Goal: Check status: Check status

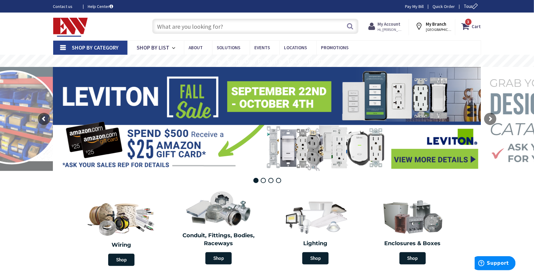
click at [401, 26] on strong "My Account" at bounding box center [389, 24] width 23 height 6
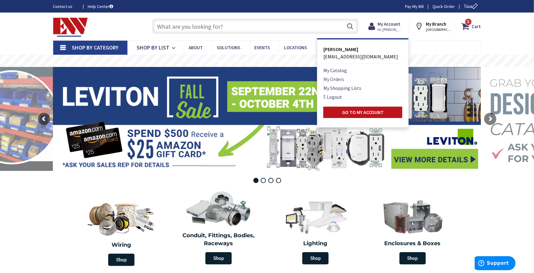
click at [341, 78] on link "My Orders" at bounding box center [333, 78] width 21 height 7
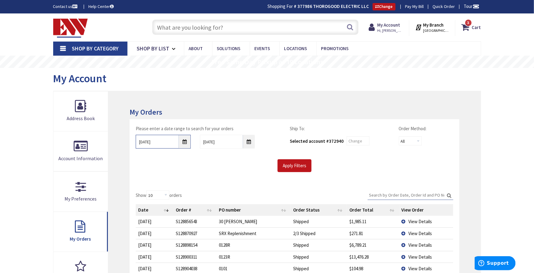
click at [185, 141] on input "9/25/2025" at bounding box center [163, 142] width 55 height 14
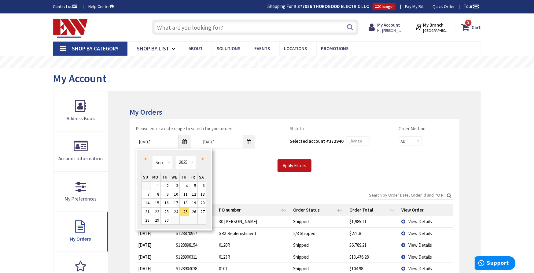
click at [146, 162] on link "Prev" at bounding box center [146, 159] width 8 height 8
click at [146, 161] on link "Prev" at bounding box center [146, 159] width 8 height 8
click at [146, 160] on link "Prev" at bounding box center [146, 159] width 8 height 8
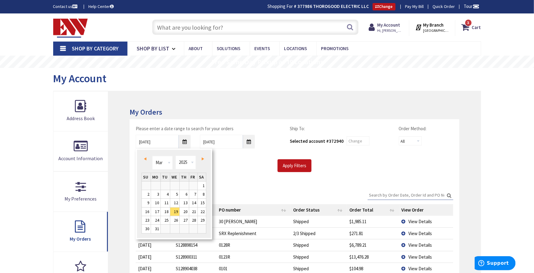
click at [146, 160] on link "Prev" at bounding box center [146, 159] width 8 height 8
click at [174, 183] on link "1" at bounding box center [174, 185] width 9 height 8
type input "01/01/2025"
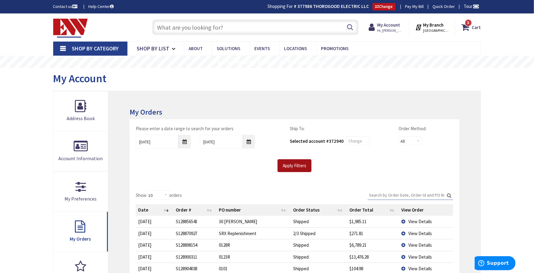
click at [296, 163] on input "Apply Filters" at bounding box center [294, 165] width 34 height 13
click at [405, 194] on input "Search:" at bounding box center [411, 194] width 86 height 9
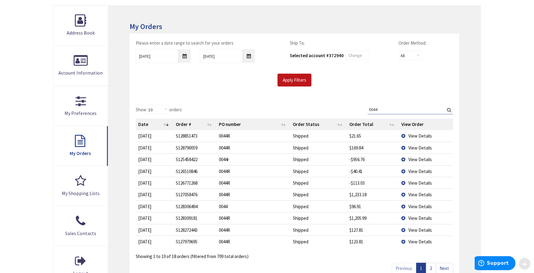
scroll to position [102, 0]
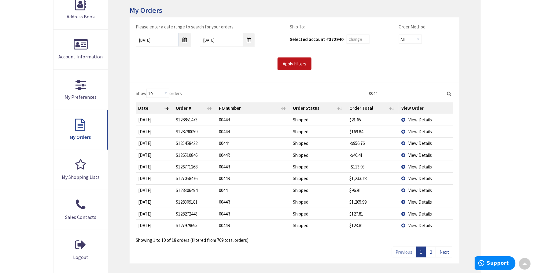
type input "0044"
click at [430, 250] on link "2" at bounding box center [431, 252] width 10 height 11
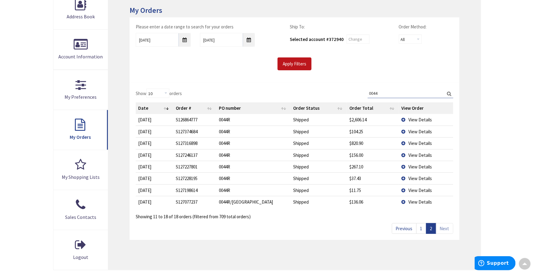
click at [417, 119] on span "View Details" at bounding box center [420, 120] width 24 height 6
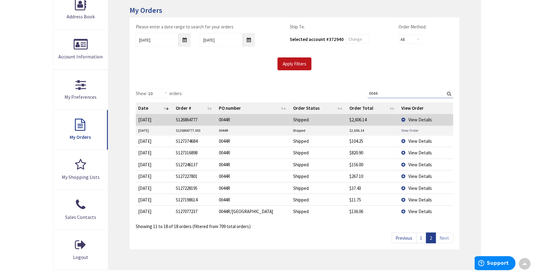
click at [413, 128] on link "View Order" at bounding box center [409, 130] width 17 height 5
click at [421, 237] on link "1" at bounding box center [421, 238] width 10 height 11
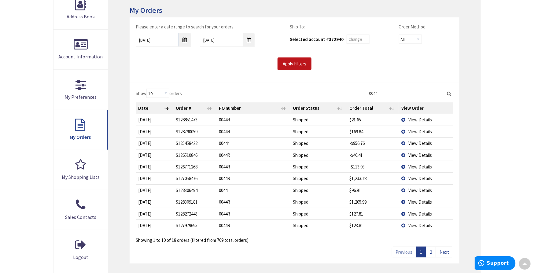
click at [417, 200] on span "View Details" at bounding box center [420, 202] width 24 height 6
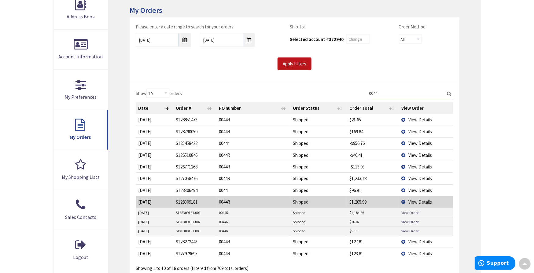
click at [410, 211] on link "View Order" at bounding box center [409, 212] width 17 height 5
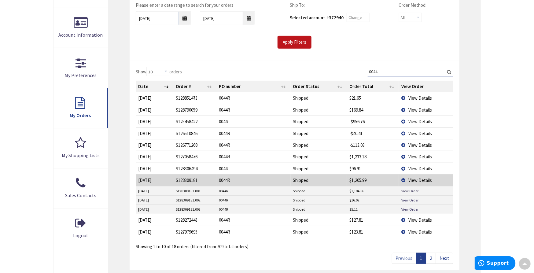
scroll to position [136, 0]
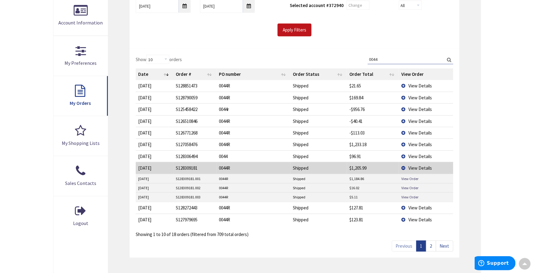
click at [412, 219] on span "View Details" at bounding box center [420, 220] width 24 height 6
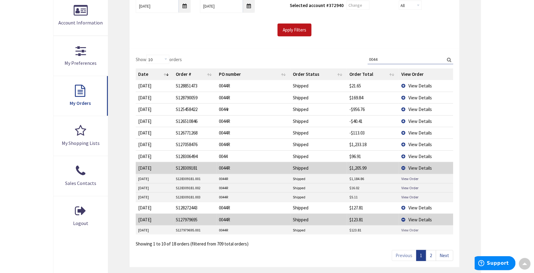
click at [409, 228] on link "View Order" at bounding box center [409, 229] width 17 height 5
click at [421, 207] on span "View Details" at bounding box center [420, 208] width 24 height 6
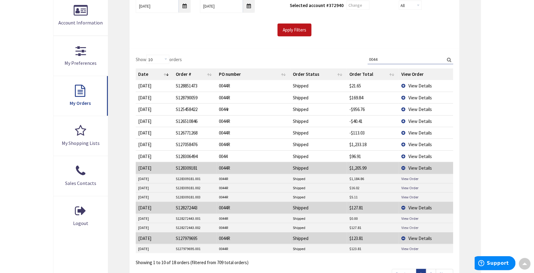
click at [412, 226] on link "View Order" at bounding box center [409, 227] width 17 height 5
click at [422, 145] on span "View Details" at bounding box center [420, 144] width 24 height 6
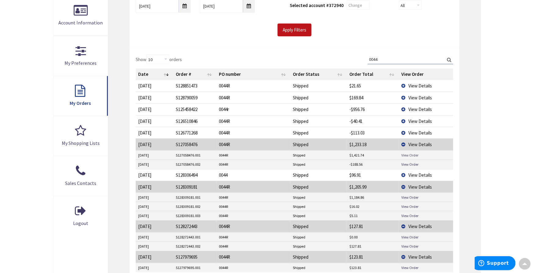
click at [410, 153] on link "View Order" at bounding box center [409, 154] width 17 height 5
click at [417, 172] on span "View Details" at bounding box center [420, 175] width 24 height 6
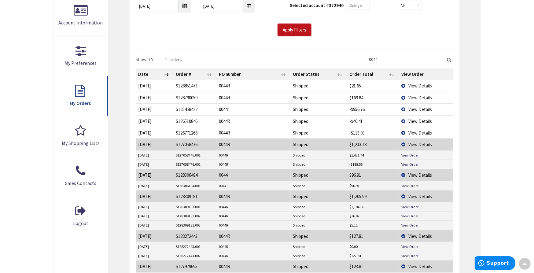
click at [412, 185] on link "View Order" at bounding box center [409, 185] width 17 height 5
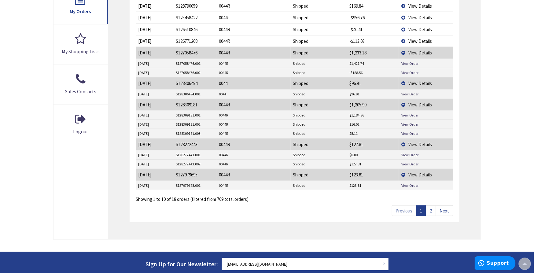
scroll to position [237, 0]
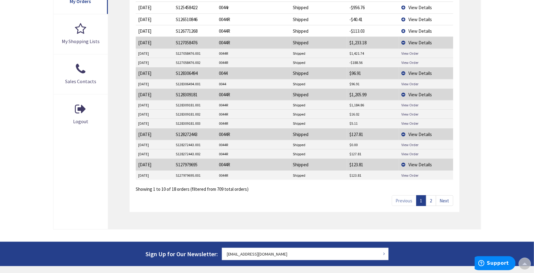
click at [431, 199] on link "2" at bounding box center [431, 200] width 10 height 11
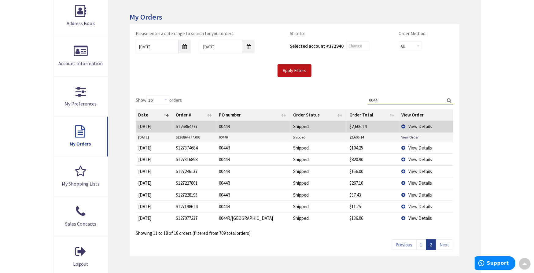
scroll to position [102, 0]
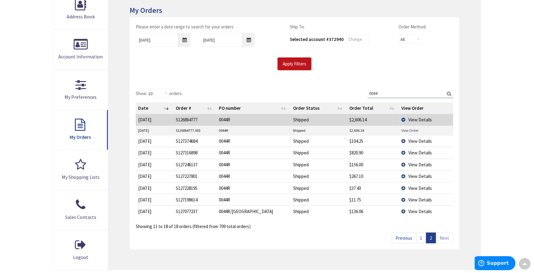
click at [420, 143] on td "View Details" at bounding box center [426, 141] width 54 height 12
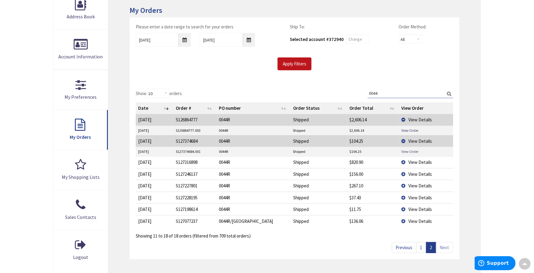
click at [416, 152] on link "View Order" at bounding box center [409, 151] width 17 height 5
click at [425, 162] on span "View Details" at bounding box center [420, 162] width 24 height 6
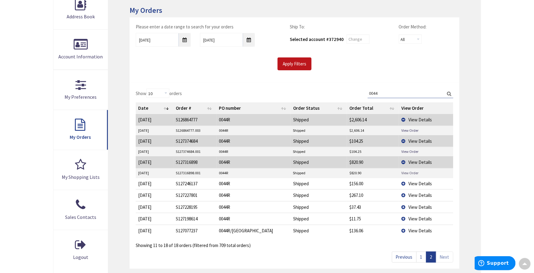
click at [412, 171] on link "View Order" at bounding box center [409, 172] width 17 height 5
click at [419, 183] on span "View Details" at bounding box center [420, 184] width 24 height 6
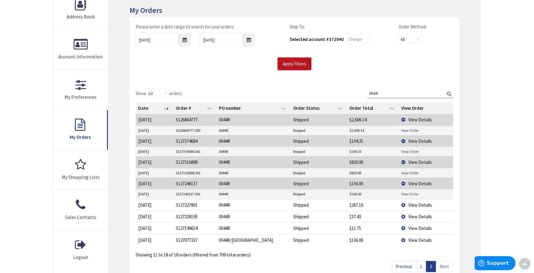
click at [410, 193] on link "View Order" at bounding box center [409, 193] width 17 height 5
click at [416, 204] on span "View Details" at bounding box center [420, 205] width 24 height 6
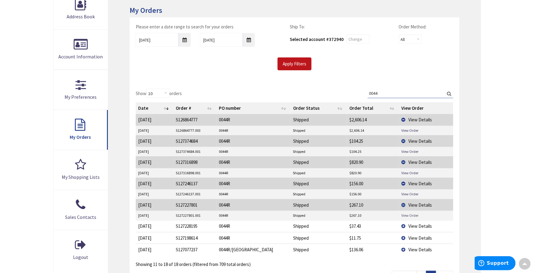
click at [415, 214] on link "View Order" at bounding box center [409, 215] width 17 height 5
click at [418, 225] on span "View Details" at bounding box center [420, 226] width 24 height 6
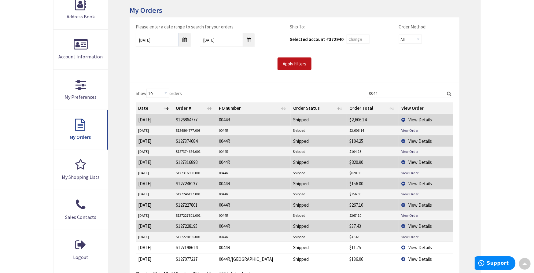
click at [414, 236] on link "View Order" at bounding box center [409, 236] width 17 height 5
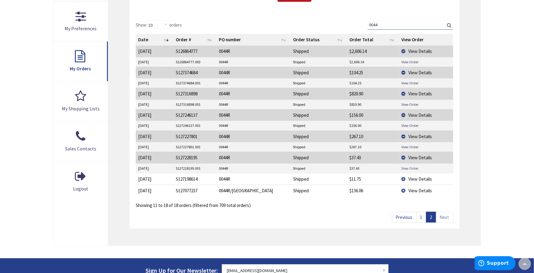
scroll to position [271, 0]
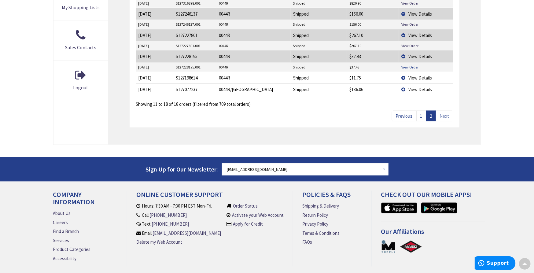
click at [411, 63] on td "View Order" at bounding box center [426, 67] width 54 height 9
click at [410, 64] on link "View Order" at bounding box center [409, 66] width 17 height 5
click at [420, 77] on span "View Details" at bounding box center [420, 78] width 24 height 6
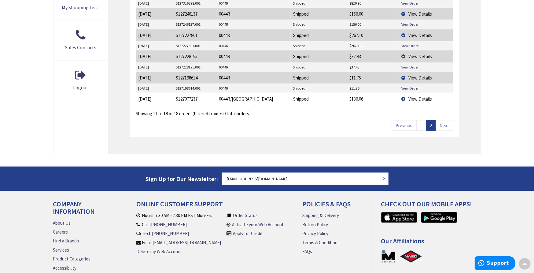
drag, startPoint x: 418, startPoint y: 97, endPoint x: 414, endPoint y: 102, distance: 5.9
click at [418, 98] on span "View Details" at bounding box center [420, 99] width 24 height 6
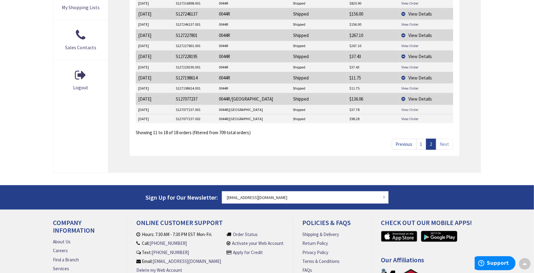
drag, startPoint x: 414, startPoint y: 102, endPoint x: 412, endPoint y: 108, distance: 5.9
click at [412, 108] on link "View Order" at bounding box center [409, 109] width 17 height 5
click at [413, 118] on link "View Order" at bounding box center [409, 118] width 17 height 5
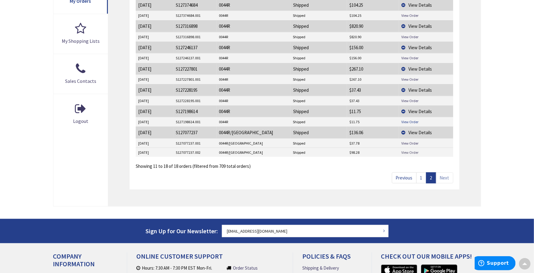
scroll to position [237, 0]
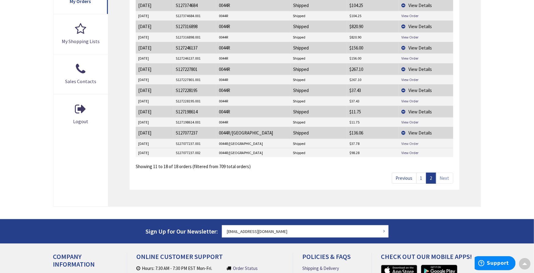
click at [415, 141] on link "View Order" at bounding box center [409, 143] width 17 height 5
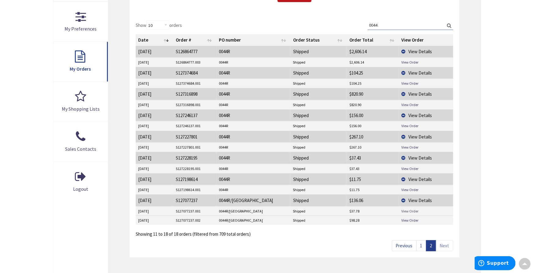
scroll to position [170, 0]
click at [421, 247] on link "1" at bounding box center [421, 245] width 10 height 11
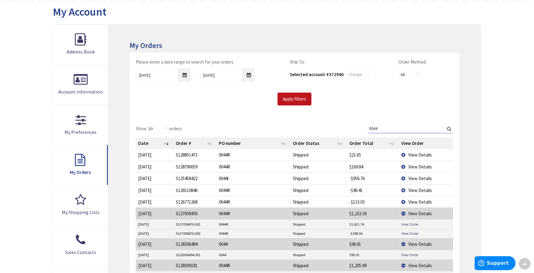
scroll to position [0, 0]
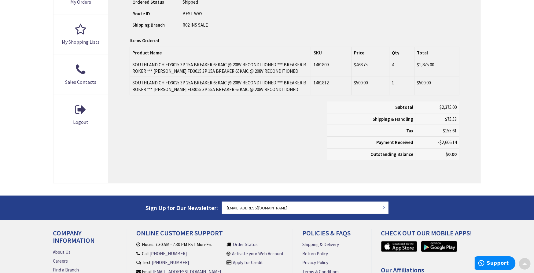
scroll to position [237, 0]
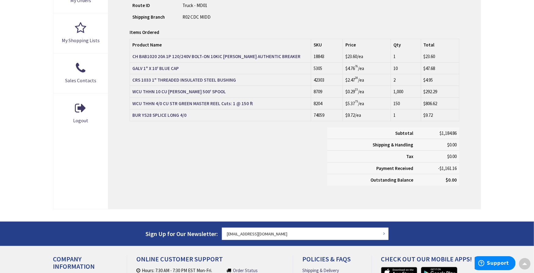
scroll to position [238, 0]
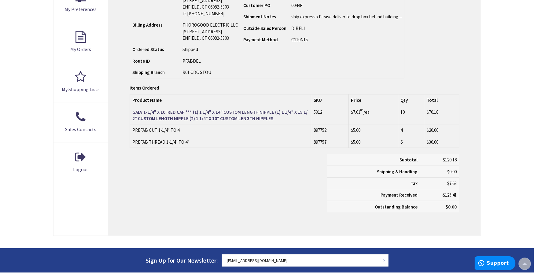
scroll to position [170, 0]
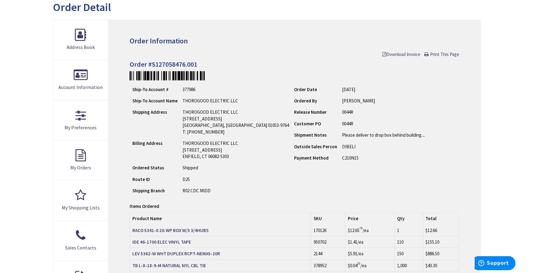
scroll to position [203, 0]
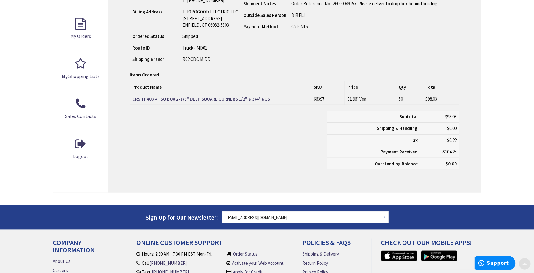
scroll to position [203, 0]
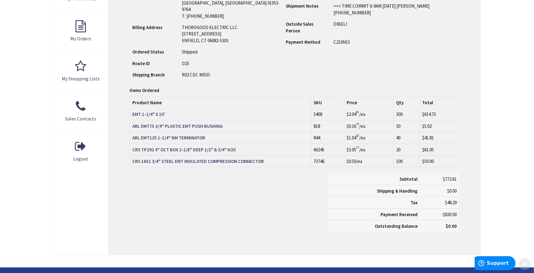
scroll to position [203, 0]
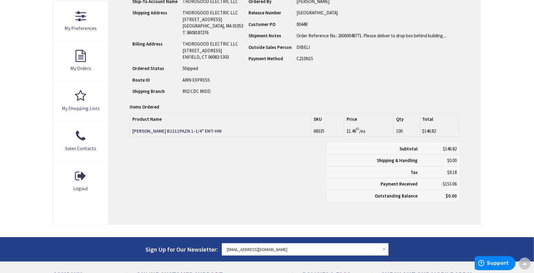
scroll to position [170, 0]
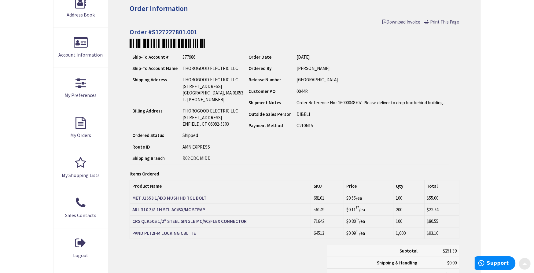
scroll to position [203, 0]
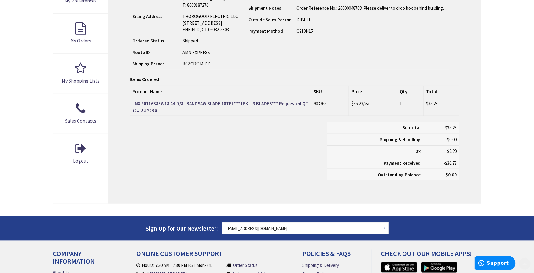
scroll to position [203, 0]
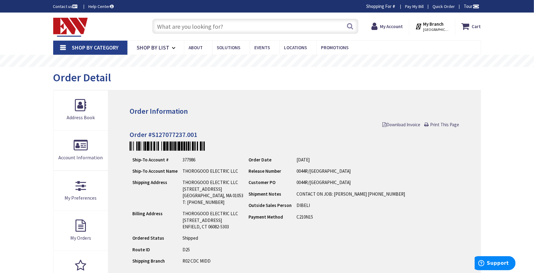
scroll to position [203, 0]
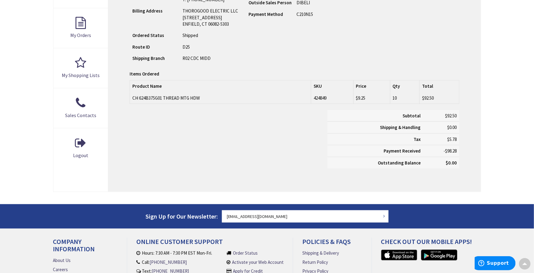
scroll to position [204, 0]
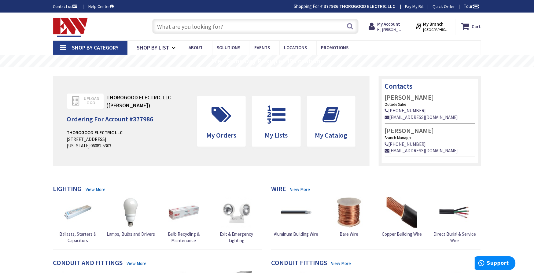
click at [312, 28] on input "text" at bounding box center [255, 26] width 206 height 15
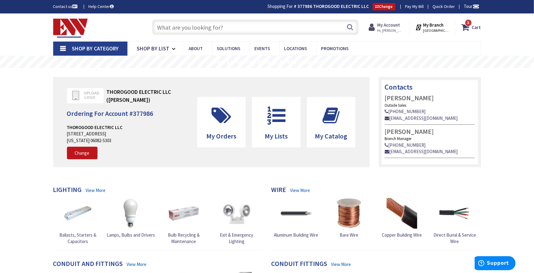
click at [400, 26] on strong "My Account" at bounding box center [388, 25] width 23 height 6
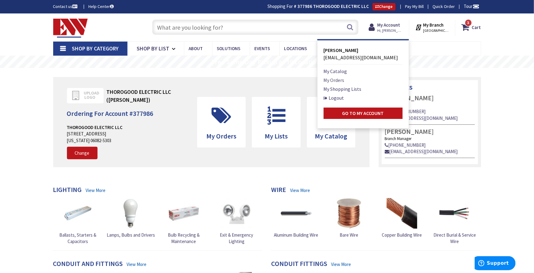
click at [337, 78] on link "My Orders" at bounding box center [334, 79] width 21 height 7
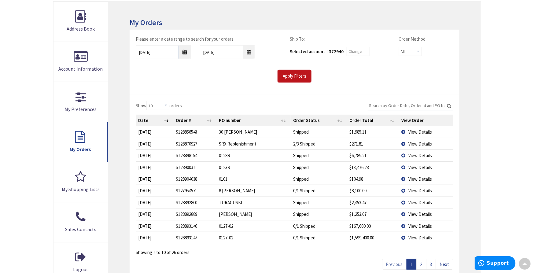
scroll to position [102, 0]
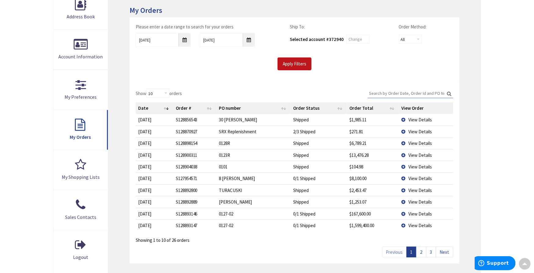
click at [421, 251] on link "2" at bounding box center [421, 252] width 10 height 11
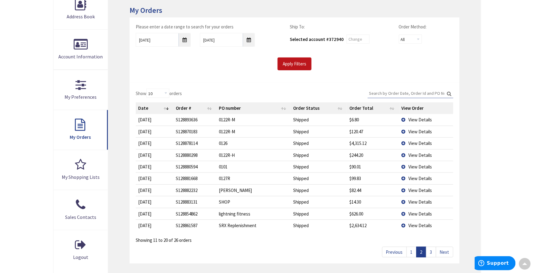
click at [431, 251] on link "3" at bounding box center [431, 252] width 10 height 11
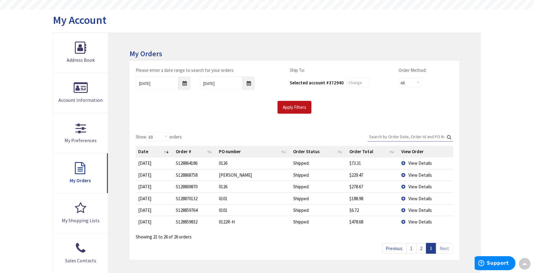
scroll to position [0, 0]
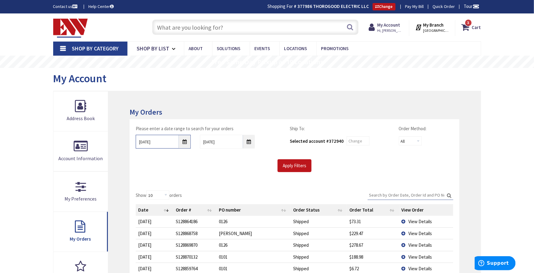
click at [185, 141] on input "9/25/2025" at bounding box center [163, 142] width 55 height 14
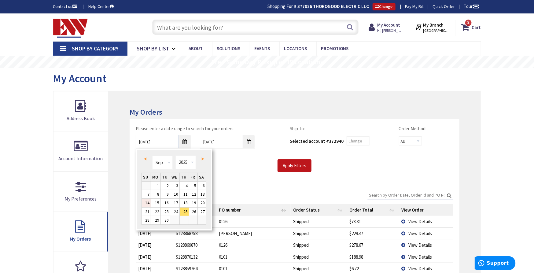
click at [146, 203] on link "14" at bounding box center [146, 203] width 9 height 8
type input "09/14/2025"
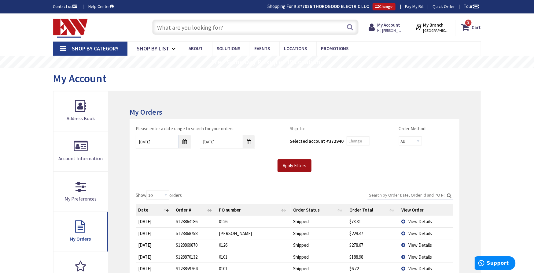
click at [283, 164] on input "Apply Filters" at bounding box center [294, 165] width 34 height 13
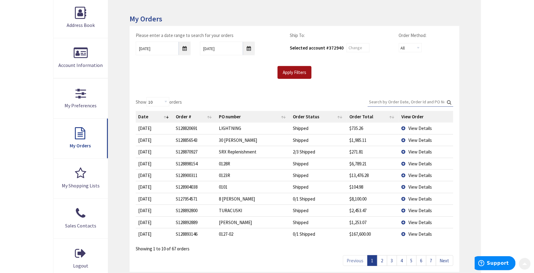
scroll to position [102, 0]
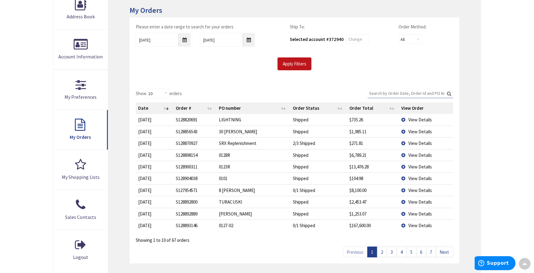
click at [412, 250] on link "5" at bounding box center [411, 252] width 10 height 11
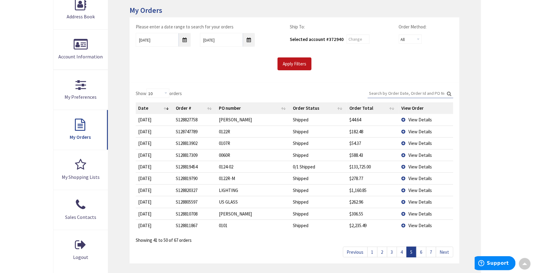
click at [401, 251] on link "4" at bounding box center [402, 252] width 10 height 11
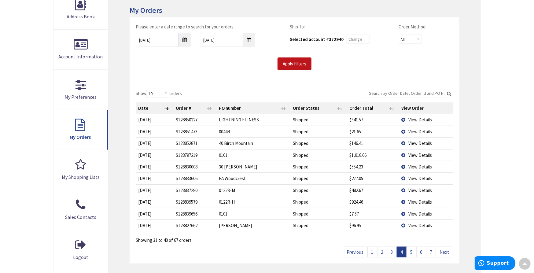
click at [394, 251] on link "3" at bounding box center [392, 252] width 10 height 11
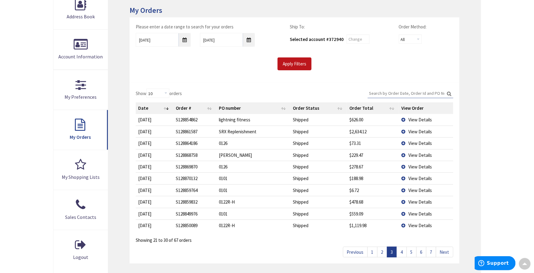
click at [382, 251] on link "2" at bounding box center [382, 252] width 10 height 11
click at [418, 119] on span "View Details" at bounding box center [420, 120] width 24 height 6
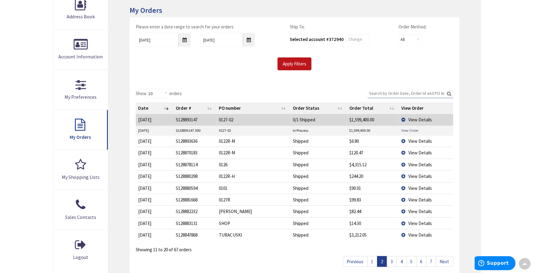
click at [411, 129] on link "View Order" at bounding box center [409, 130] width 17 height 5
click at [371, 263] on link "1" at bounding box center [372, 261] width 10 height 11
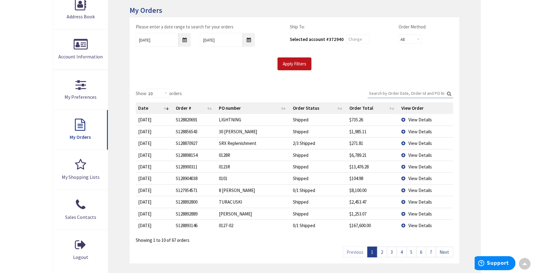
click at [421, 200] on span "View Details" at bounding box center [420, 202] width 24 height 6
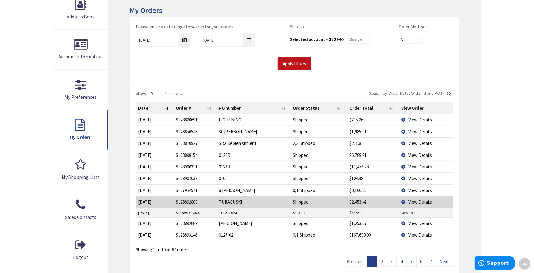
click at [416, 212] on link "View Order" at bounding box center [409, 212] width 17 height 5
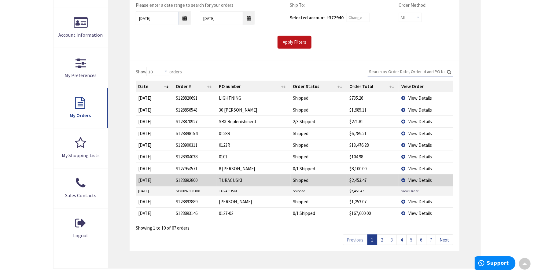
scroll to position [136, 0]
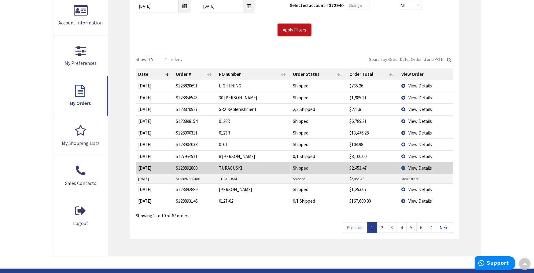
click at [417, 155] on span "View Details" at bounding box center [420, 156] width 24 height 6
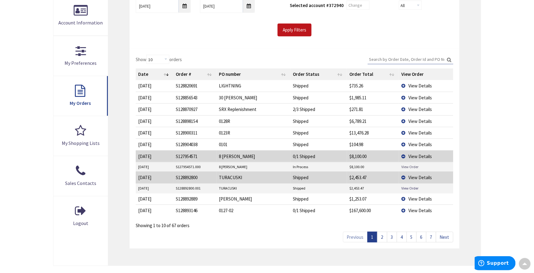
click at [409, 166] on link "View Order" at bounding box center [409, 166] width 17 height 5
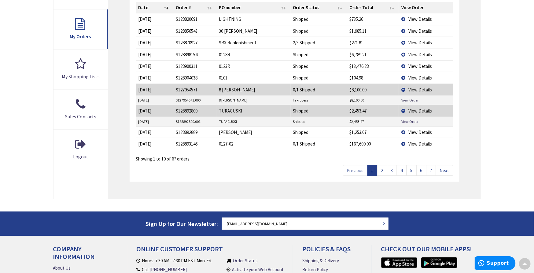
scroll to position [203, 0]
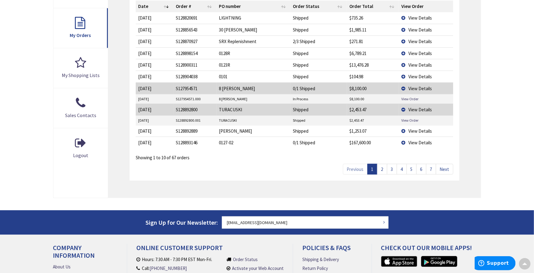
click at [419, 140] on span "View Details" at bounding box center [420, 143] width 24 height 6
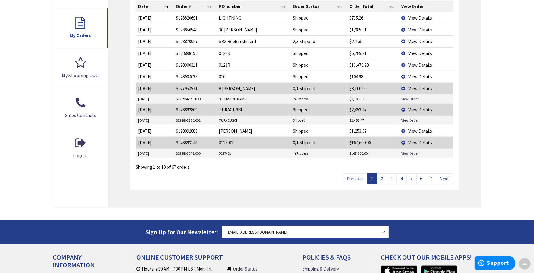
click at [412, 153] on link "View Order" at bounding box center [409, 153] width 17 height 5
click at [381, 179] on link "2" at bounding box center [382, 178] width 10 height 11
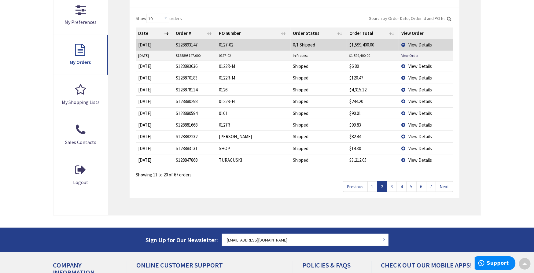
scroll to position [136, 0]
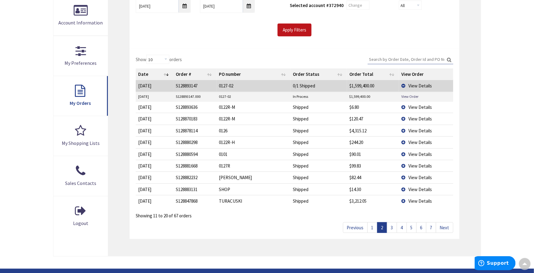
click at [419, 201] on span "View Details" at bounding box center [420, 201] width 24 height 6
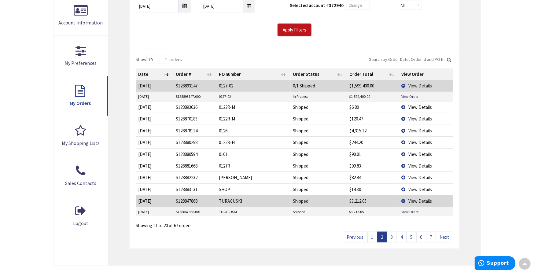
click at [405, 210] on link "View Order" at bounding box center [409, 211] width 17 height 5
click at [394, 238] on link "3" at bounding box center [392, 237] width 10 height 11
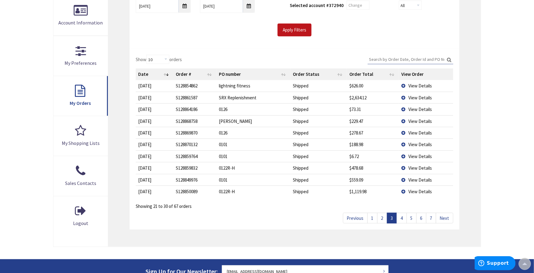
click at [383, 219] on link "2" at bounding box center [382, 218] width 10 height 11
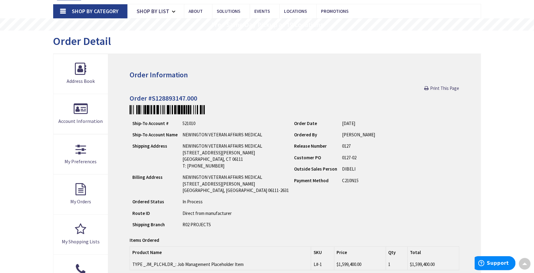
scroll to position [35, 0]
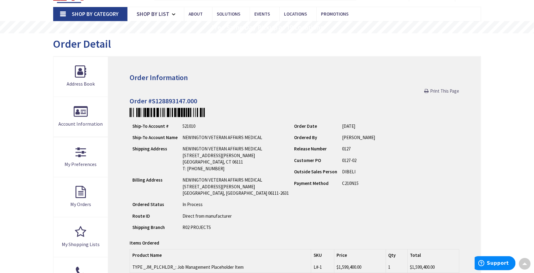
drag, startPoint x: 442, startPoint y: 90, endPoint x: 400, endPoint y: 224, distance: 140.4
click at [442, 90] on span "Print This Page" at bounding box center [444, 91] width 29 height 6
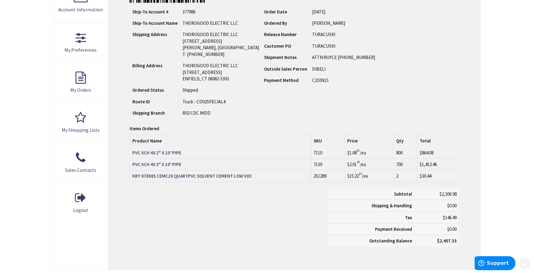
scroll to position [170, 0]
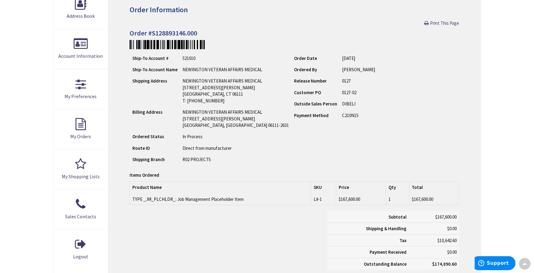
scroll to position [68, 0]
